Goal: Information Seeking & Learning: Learn about a topic

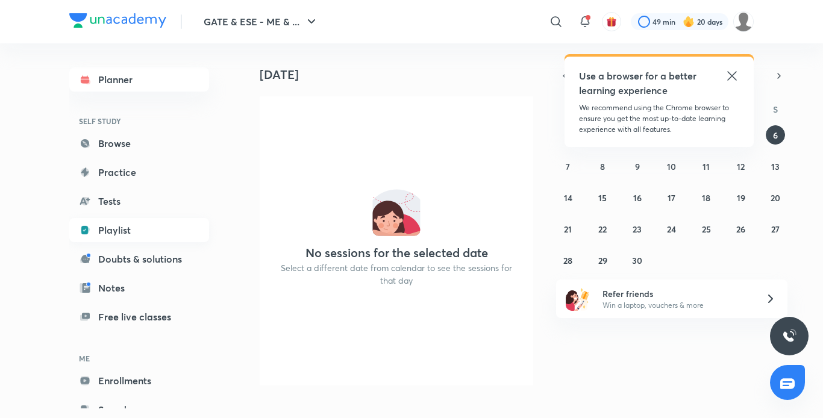
click at [132, 227] on link "Playlist" at bounding box center [139, 230] width 140 height 24
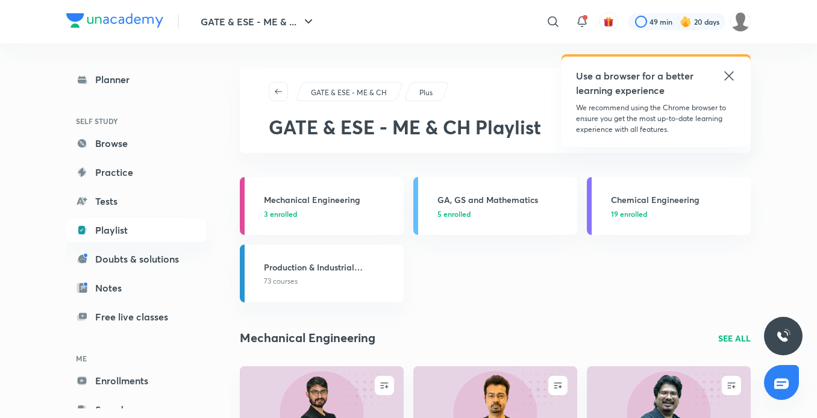
click at [727, 77] on icon at bounding box center [729, 76] width 14 height 14
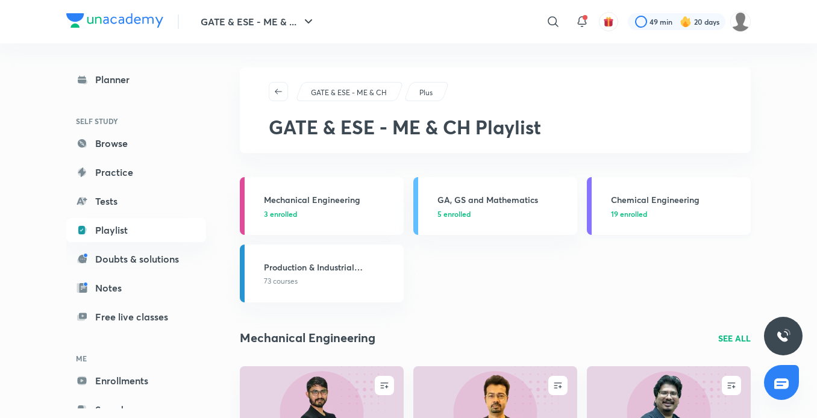
click at [662, 209] on p "19 enrolled" at bounding box center [677, 214] width 133 height 11
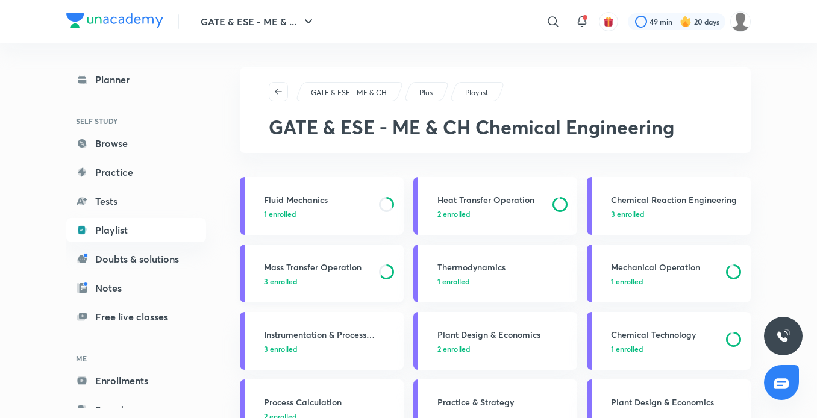
click at [345, 269] on h3 "Mass Transfer Operation" at bounding box center [318, 267] width 108 height 13
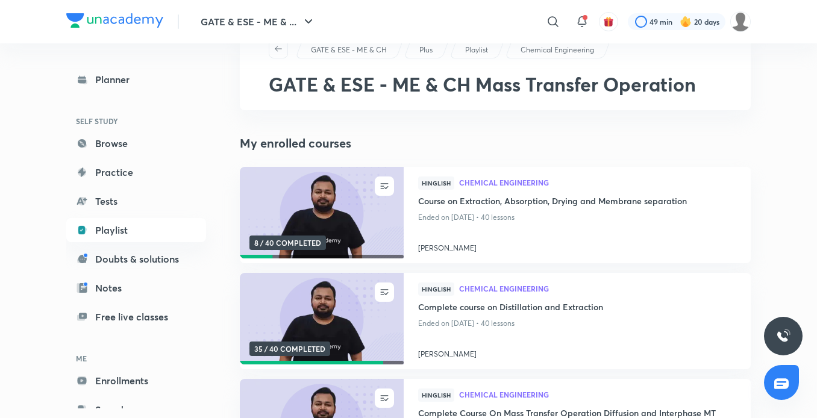
scroll to position [43, 0]
click at [346, 198] on img at bounding box center [321, 212] width 167 height 93
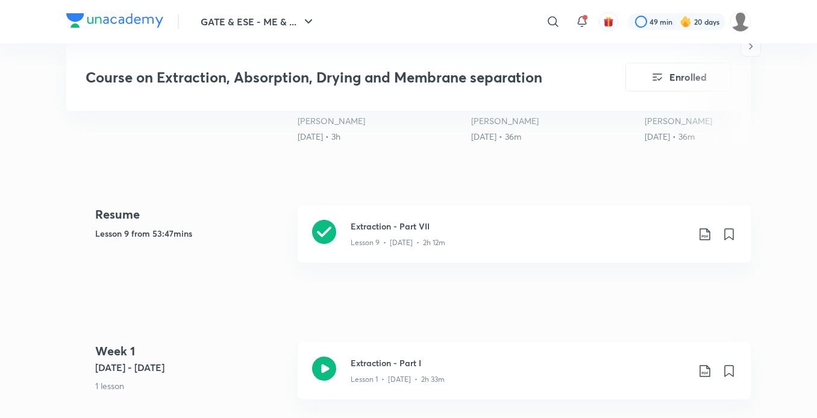
scroll to position [518, 0]
click at [422, 241] on p "Lesson 9 • [DATE] • 2h 12m" at bounding box center [398, 243] width 95 height 11
